Goal: Navigation & Orientation: Find specific page/section

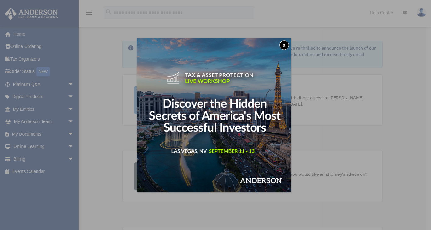
click at [283, 43] on button "x" at bounding box center [283, 44] width 9 height 9
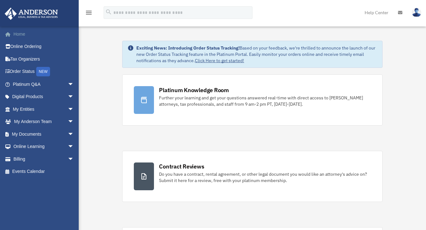
click at [25, 33] on link "Home" at bounding box center [43, 34] width 79 height 13
click at [20, 32] on link "Home" at bounding box center [43, 34] width 79 height 13
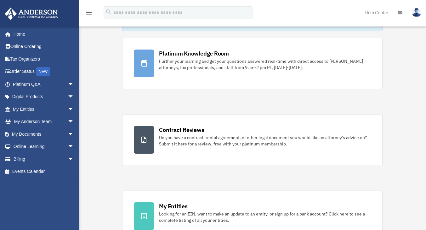
scroll to position [94, 0]
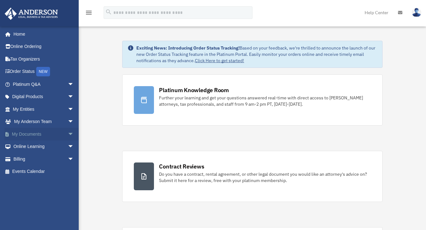
click at [68, 134] on span "arrow_drop_down" at bounding box center [74, 134] width 13 height 13
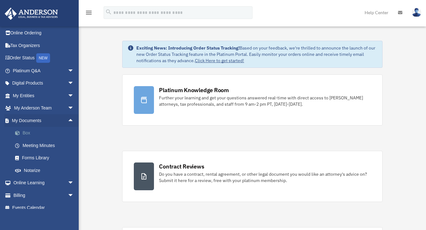
scroll to position [20, 0]
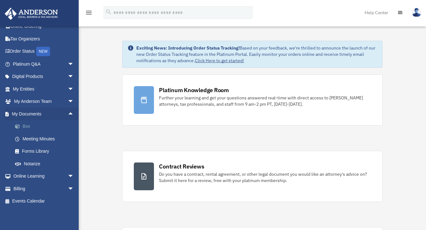
click at [40, 126] on link "Box" at bounding box center [46, 126] width 75 height 13
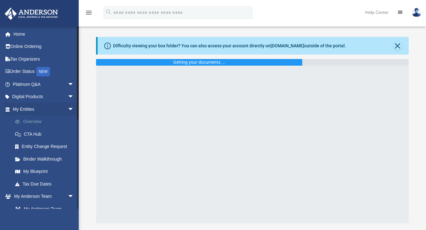
click at [37, 118] on link "Overview" at bounding box center [46, 121] width 75 height 13
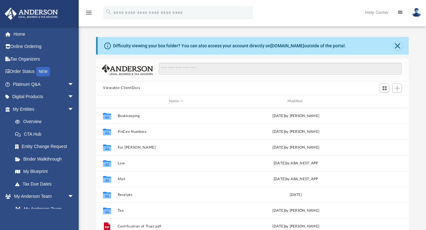
scroll to position [139, 308]
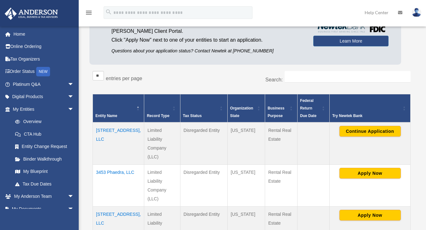
scroll to position [157, 0]
